Goal: Task Accomplishment & Management: Manage account settings

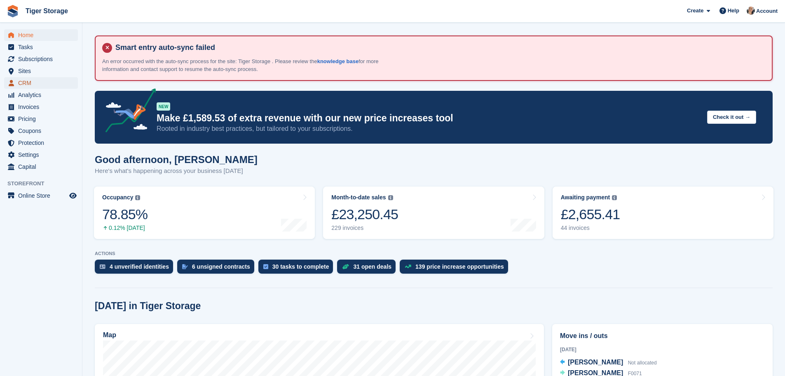
click at [48, 83] on span "CRM" at bounding box center [42, 83] width 49 height 12
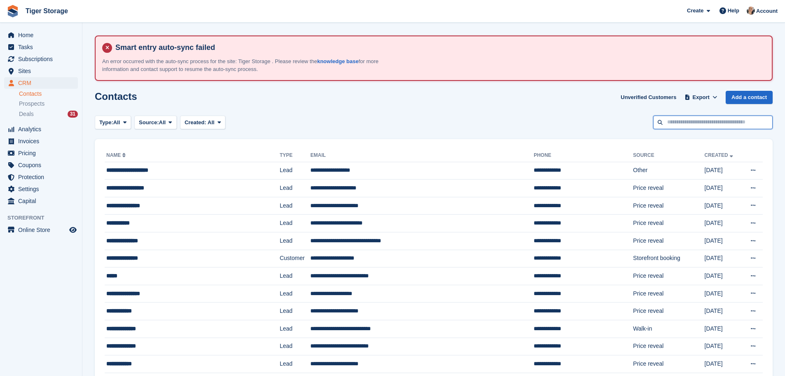
click at [681, 122] on input "text" at bounding box center [713, 122] width 120 height 14
type input "***"
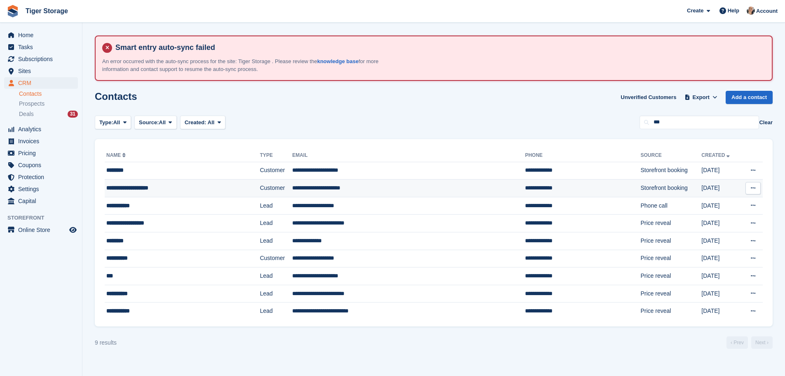
click at [360, 191] on td "**********" at bounding box center [408, 188] width 233 height 18
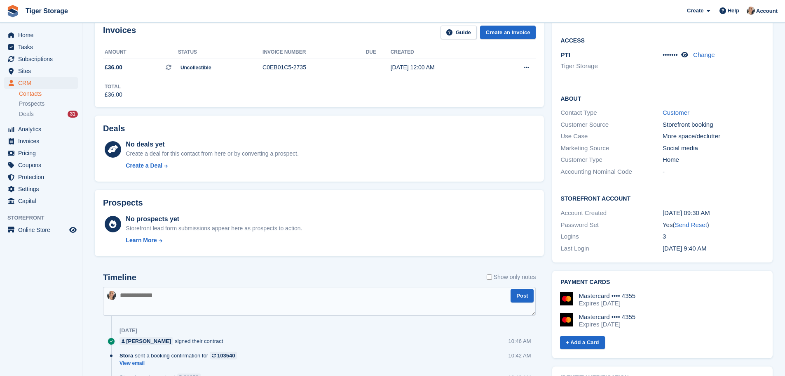
scroll to position [206, 0]
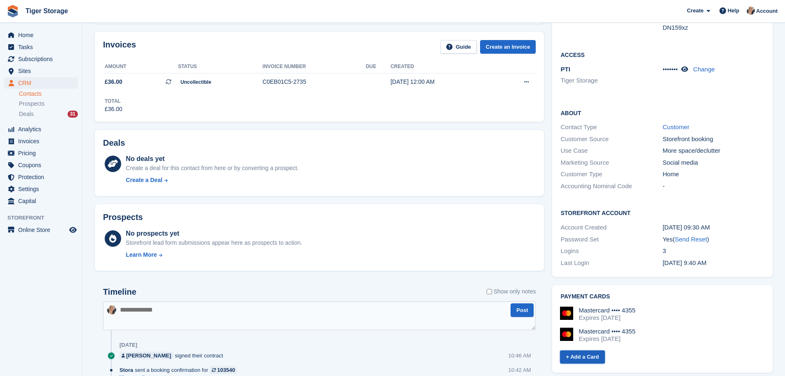
click at [591, 350] on link "+ Add a Card" at bounding box center [582, 357] width 45 height 14
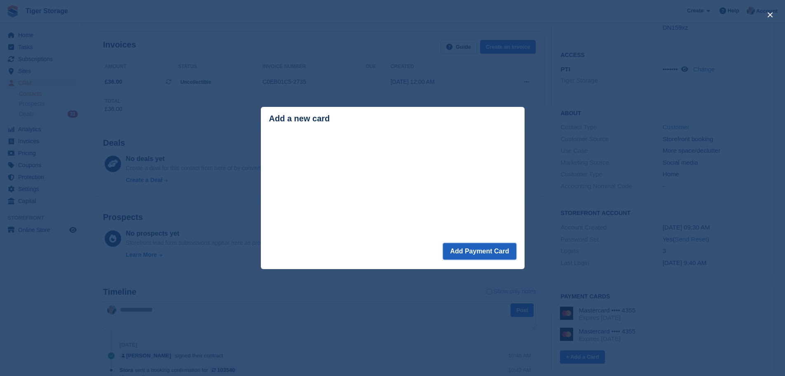
click at [460, 254] on button "Add Payment Card" at bounding box center [479, 251] width 73 height 16
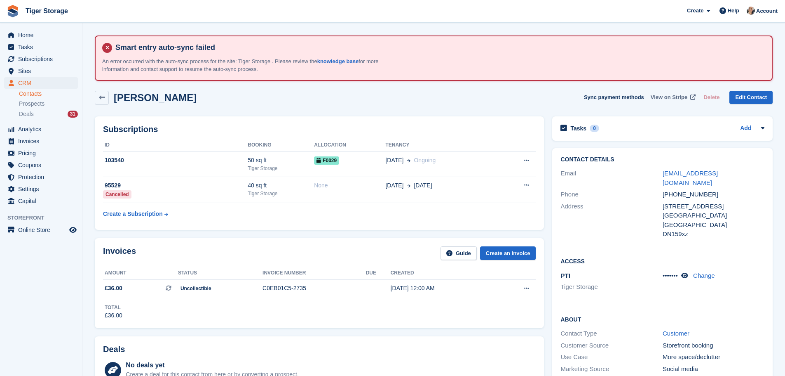
click at [667, 95] on span "View on Stripe" at bounding box center [669, 97] width 37 height 8
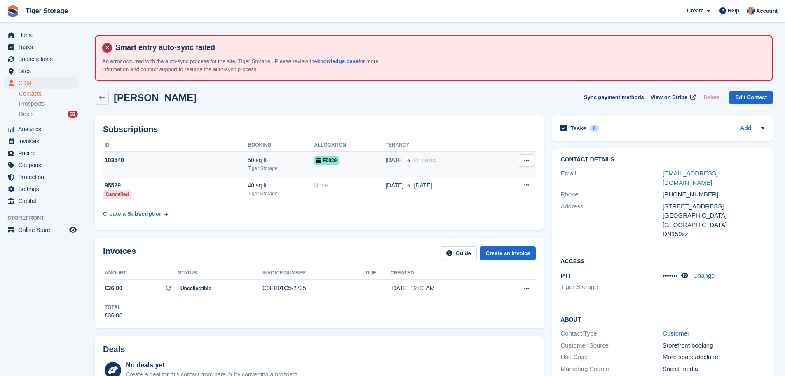
click at [525, 158] on icon at bounding box center [526, 159] width 5 height 5
click at [392, 159] on span "[DATE]" at bounding box center [394, 160] width 18 height 9
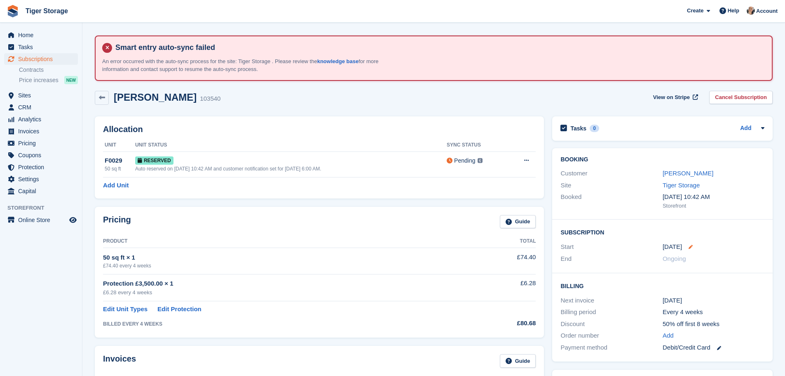
click at [691, 247] on icon at bounding box center [691, 246] width 4 height 4
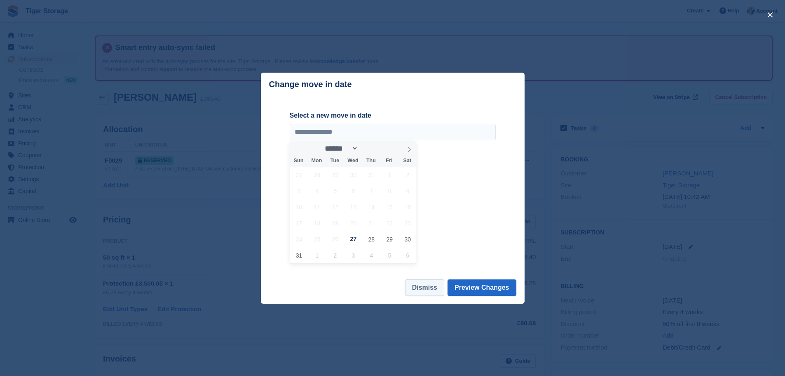
click at [426, 286] on button "Dismiss" at bounding box center [424, 287] width 39 height 16
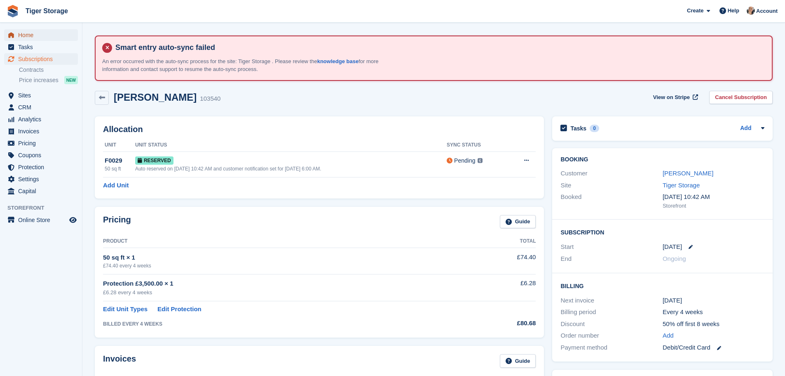
click at [22, 36] on span "Home" at bounding box center [42, 35] width 49 height 12
